Goal: Find specific fact: Find specific fact

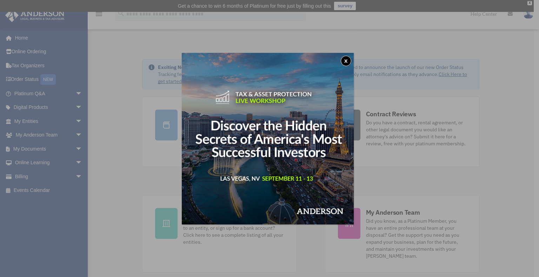
click at [348, 60] on button "x" at bounding box center [346, 61] width 11 height 11
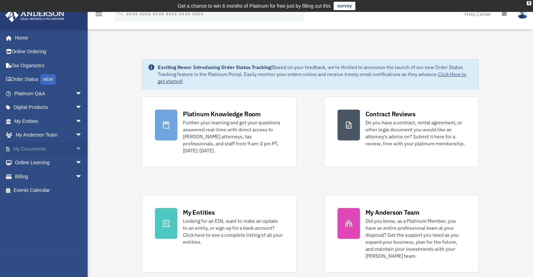
click at [75, 148] on span "arrow_drop_down" at bounding box center [82, 149] width 14 height 14
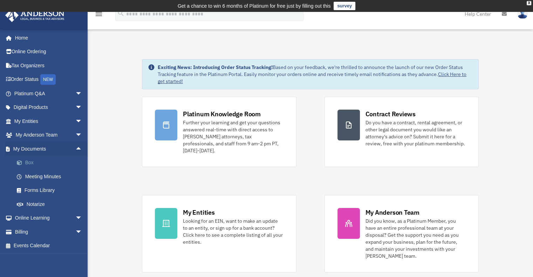
click at [31, 162] on link "Box" at bounding box center [51, 163] width 83 height 14
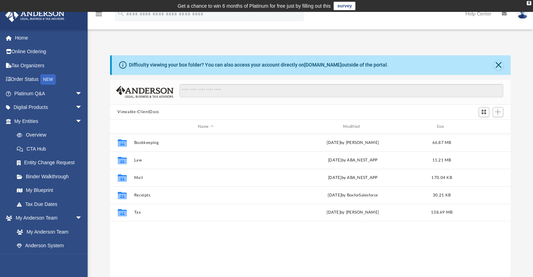
scroll to position [154, 396]
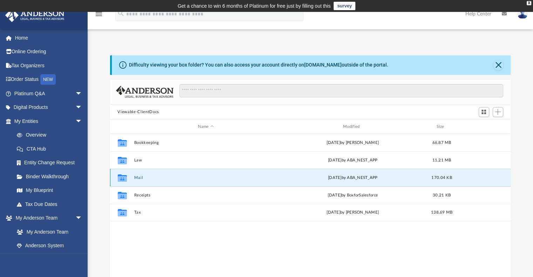
click at [163, 179] on button "Mail" at bounding box center [206, 178] width 144 height 5
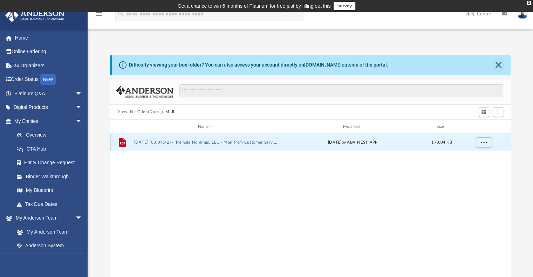
click at [197, 141] on button "[DATE] (08:07:42) - Tremula Holdings, LLC - Mail from Customer Service.pdf" at bounding box center [206, 143] width 144 height 5
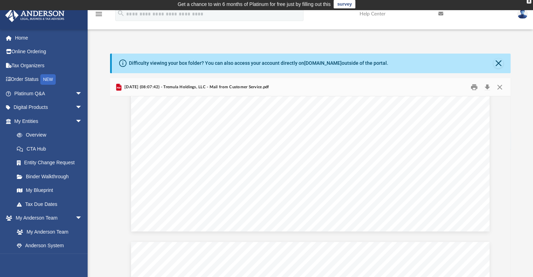
scroll to position [0, 0]
click at [500, 63] on button "Close" at bounding box center [499, 64] width 10 height 10
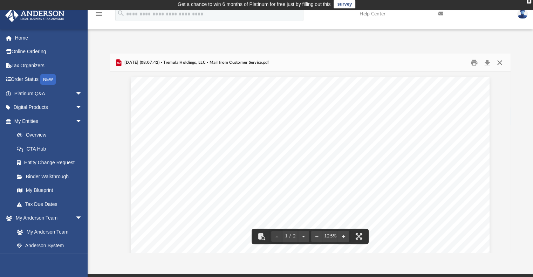
click at [502, 63] on button "Close" at bounding box center [500, 62] width 13 height 11
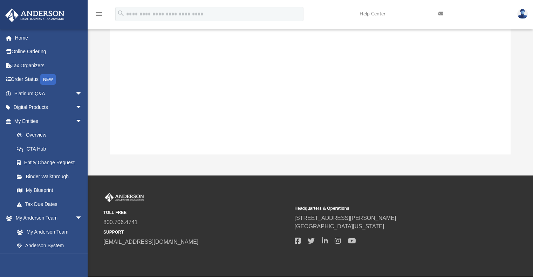
scroll to position [72, 0]
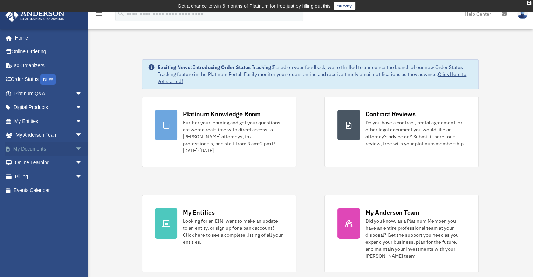
click at [75, 149] on span "arrow_drop_down" at bounding box center [82, 149] width 14 height 14
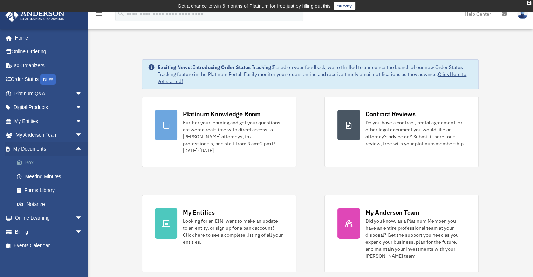
click at [28, 162] on link "Box" at bounding box center [51, 163] width 83 height 14
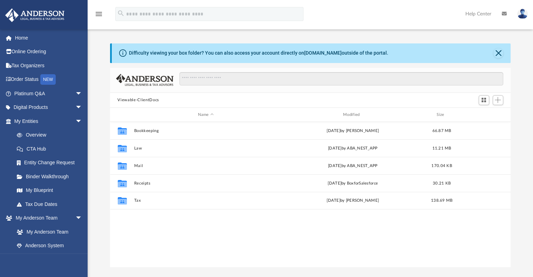
scroll to position [154, 396]
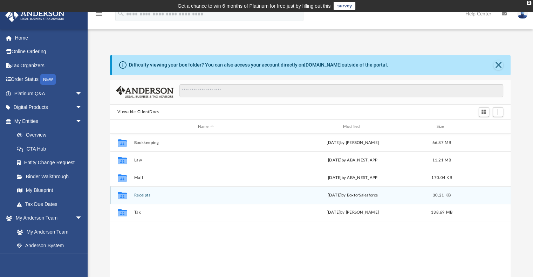
click at [142, 196] on button "Receipts" at bounding box center [206, 195] width 144 height 5
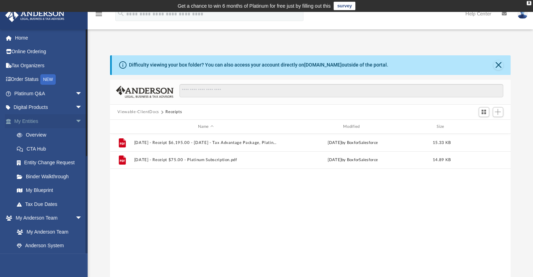
click at [25, 119] on link "My Entities arrow_drop_down" at bounding box center [49, 121] width 88 height 14
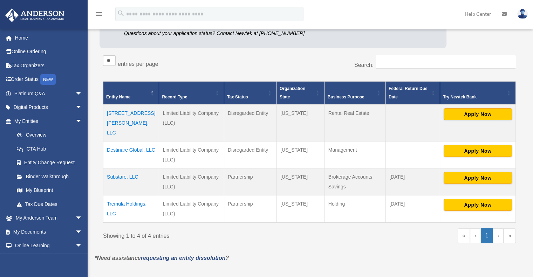
scroll to position [108, 0]
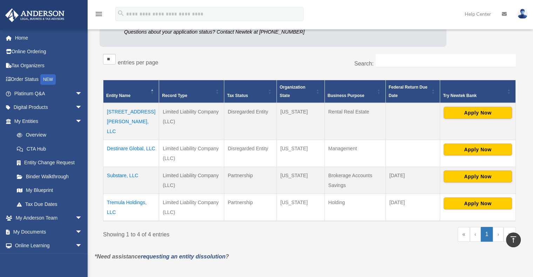
click at [138, 140] on td "Destinare Global, LLC" at bounding box center [131, 153] width 56 height 27
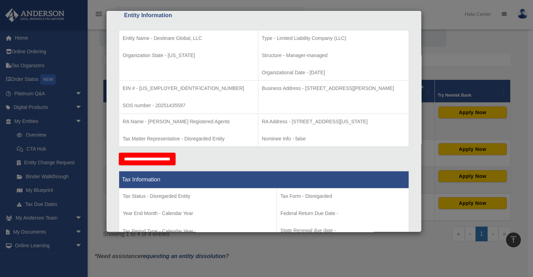
scroll to position [135, 0]
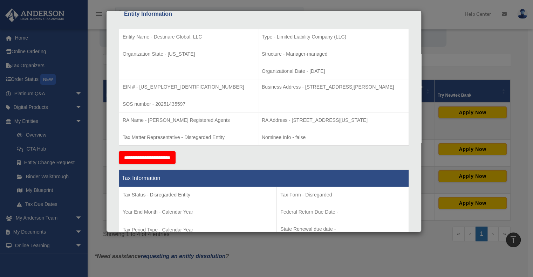
drag, startPoint x: 275, startPoint y: 87, endPoint x: 399, endPoint y: 83, distance: 124.2
click at [399, 83] on p "Business Address - [STREET_ADDRESS][PERSON_NAME]" at bounding box center [333, 87] width 143 height 9
copy p "[STREET_ADDRESS][PERSON_NAME]"
drag, startPoint x: 166, startPoint y: 87, endPoint x: 139, endPoint y: 87, distance: 27.7
click at [139, 87] on p "EIN # - [US_EMPLOYER_IDENTIFICATION_NUMBER]" at bounding box center [189, 87] width 132 height 9
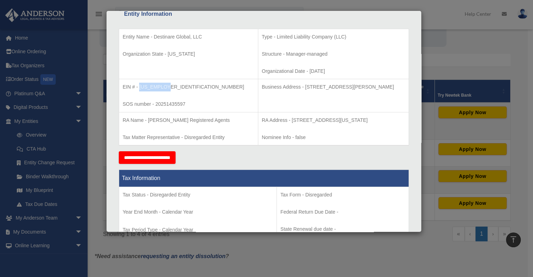
copy p "[US_EMPLOYER_IDENTIFICATION_NUMBER]"
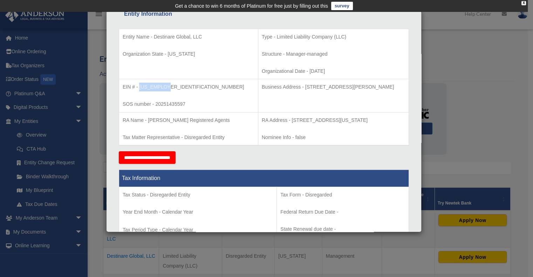
scroll to position [0, 0]
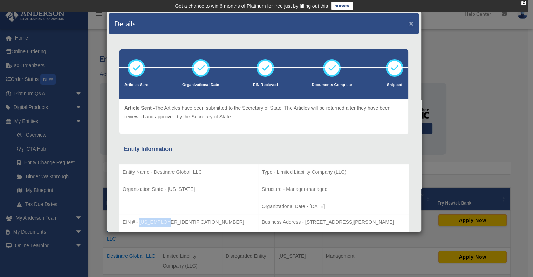
click at [409, 22] on button "×" at bounding box center [411, 23] width 5 height 7
